Goal: Task Accomplishment & Management: Manage account settings

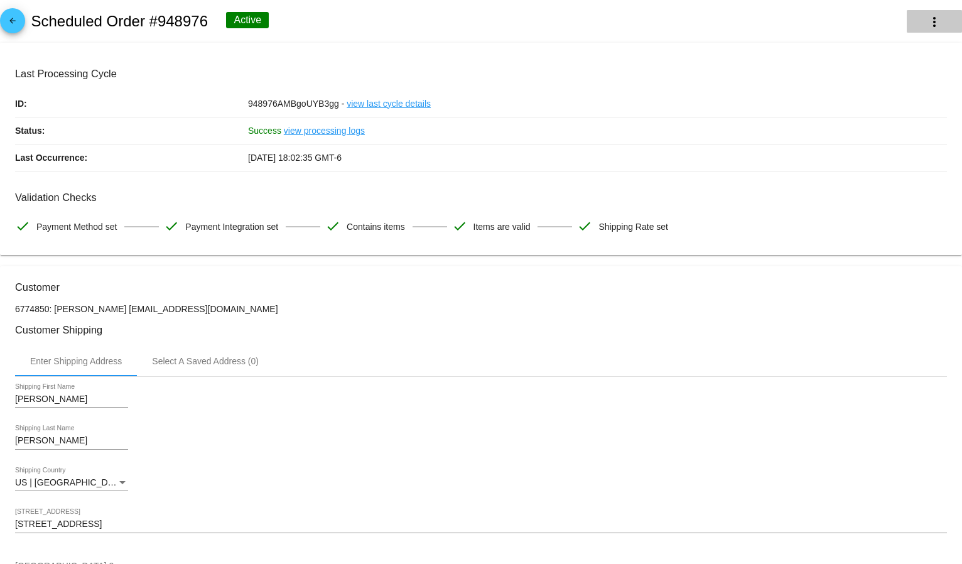
click at [933, 29] on button "more_vert" at bounding box center [934, 21] width 55 height 23
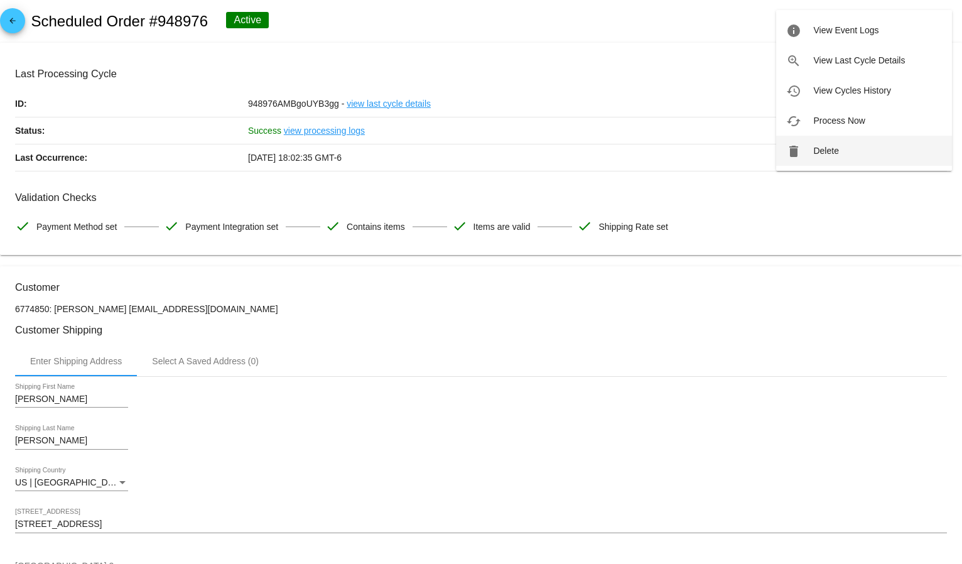
click at [862, 144] on button "delete Delete" at bounding box center [864, 151] width 176 height 30
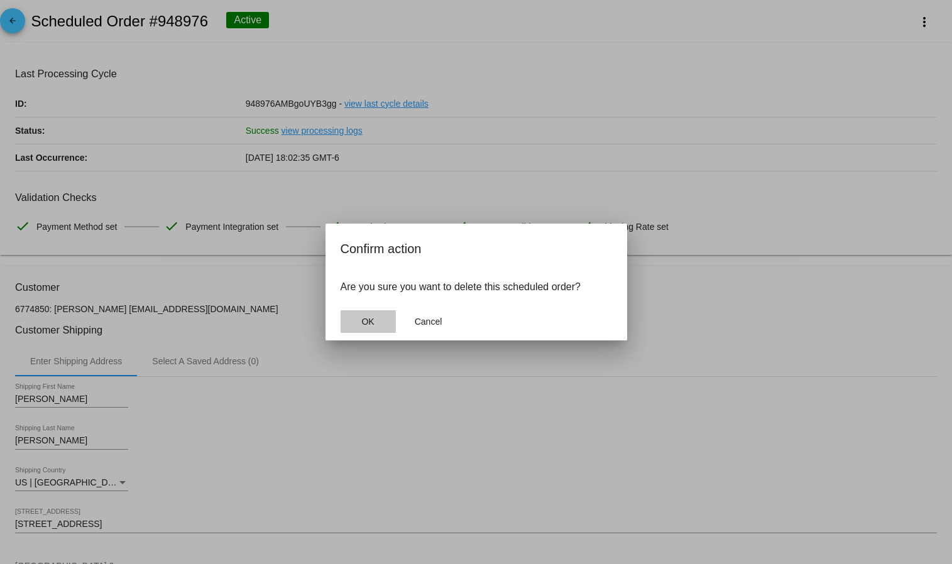
click at [388, 332] on button "OK" at bounding box center [367, 321] width 55 height 23
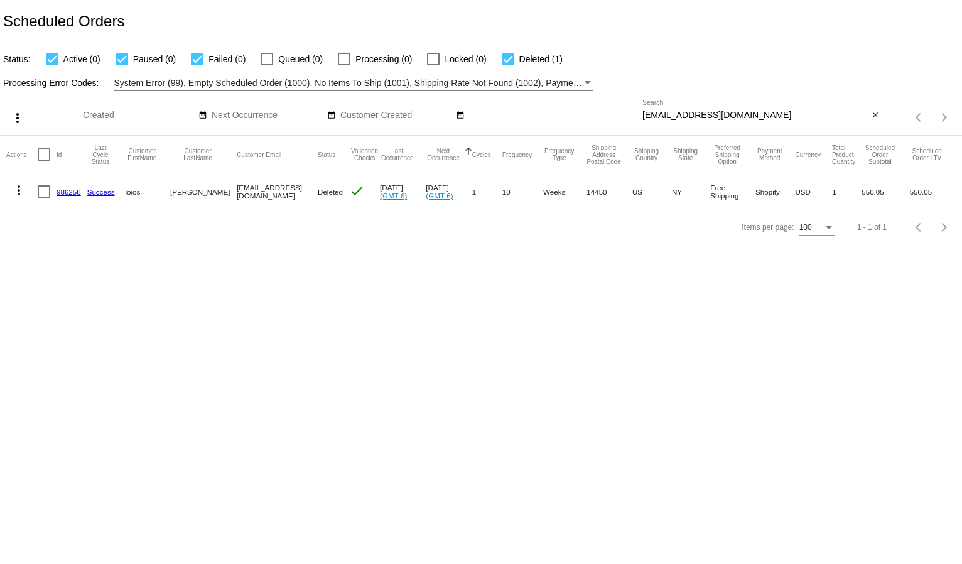
click at [658, 110] on div "[EMAIL_ADDRESS][DOMAIN_NAME] Search" at bounding box center [756, 112] width 227 height 25
click at [661, 109] on div "[EMAIL_ADDRESS][DOMAIN_NAME] Search" at bounding box center [756, 112] width 227 height 25
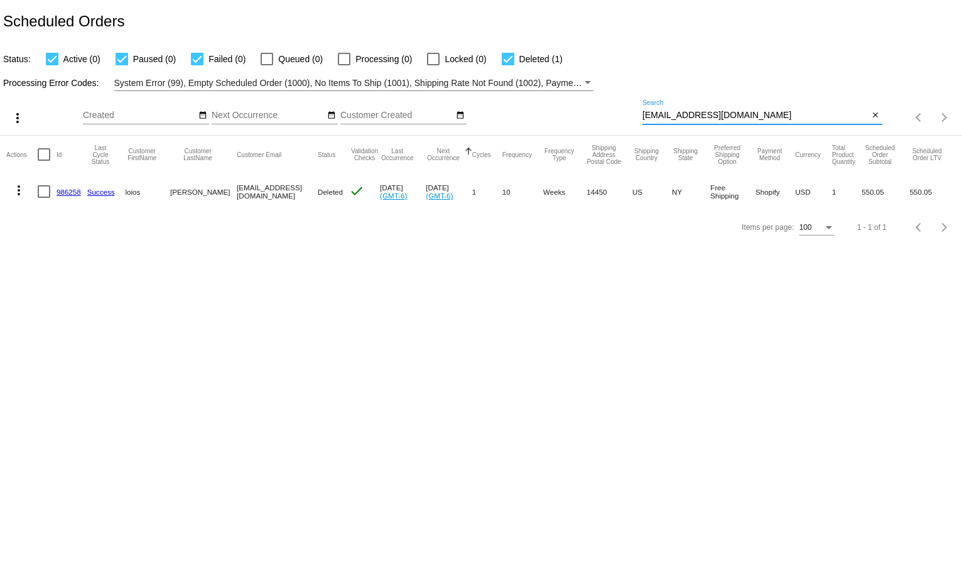
click at [661, 109] on div "[EMAIL_ADDRESS][DOMAIN_NAME] Search" at bounding box center [756, 112] width 227 height 25
drag, startPoint x: 661, startPoint y: 109, endPoint x: 665, endPoint y: 118, distance: 10.4
click at [664, 117] on div "[EMAIL_ADDRESS][DOMAIN_NAME] Search" at bounding box center [756, 112] width 227 height 25
click at [665, 118] on input "[EMAIL_ADDRESS][DOMAIN_NAME]" at bounding box center [756, 116] width 227 height 10
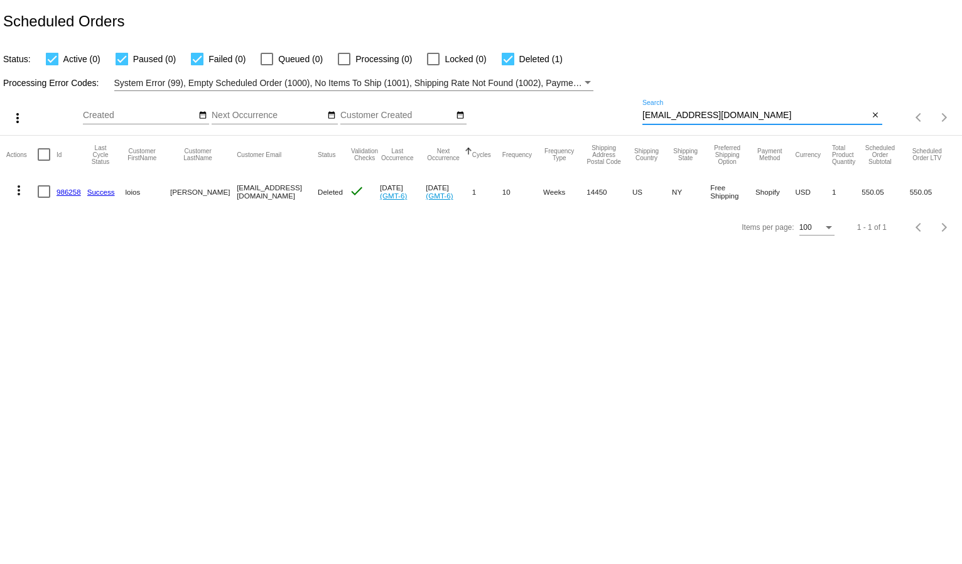
click at [665, 118] on input "[EMAIL_ADDRESS][DOMAIN_NAME]" at bounding box center [756, 116] width 227 height 10
paste input "[EMAIL_ADDRESS]"
type input "[EMAIL_ADDRESS][DOMAIN_NAME]"
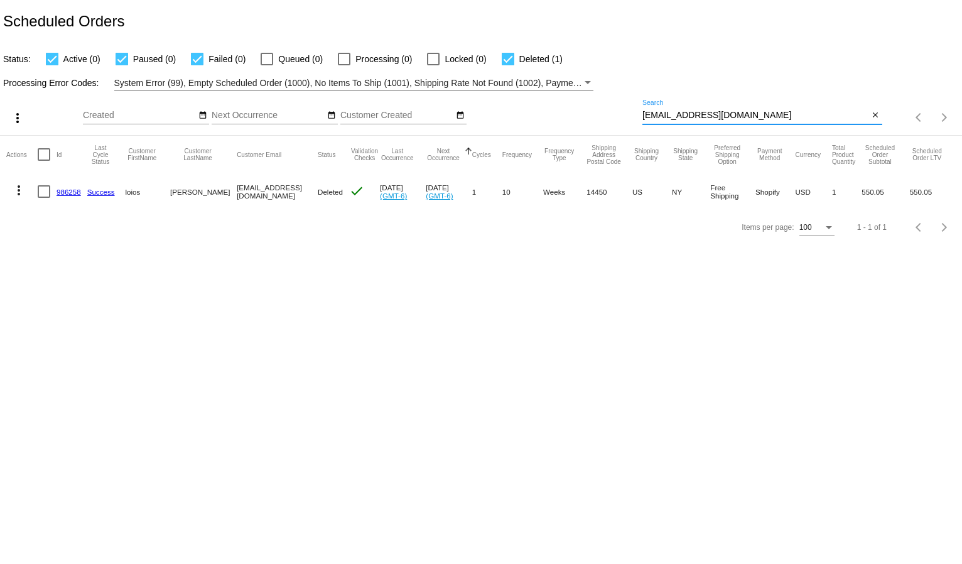
click at [717, 45] on div "Status: Active (0) Paused (0) Failed (0) Queued (0) Processing (0) Locked (0) D…" at bounding box center [481, 55] width 962 height 24
